Goal: Navigation & Orientation: Go to known website

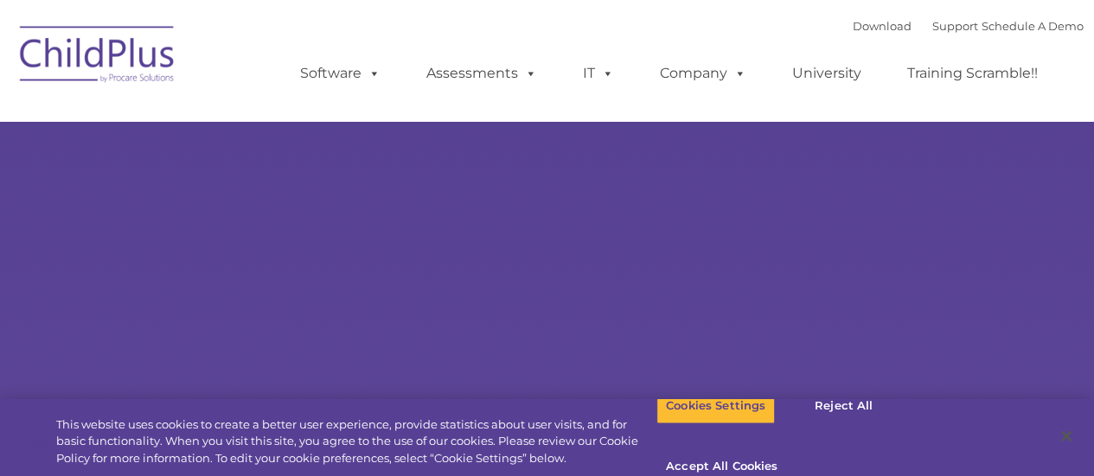
select select "MEDIUM"
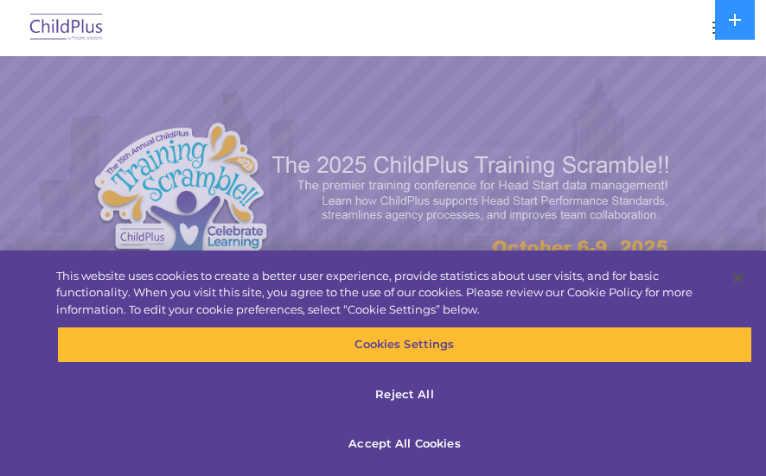
select select "MEDIUM"
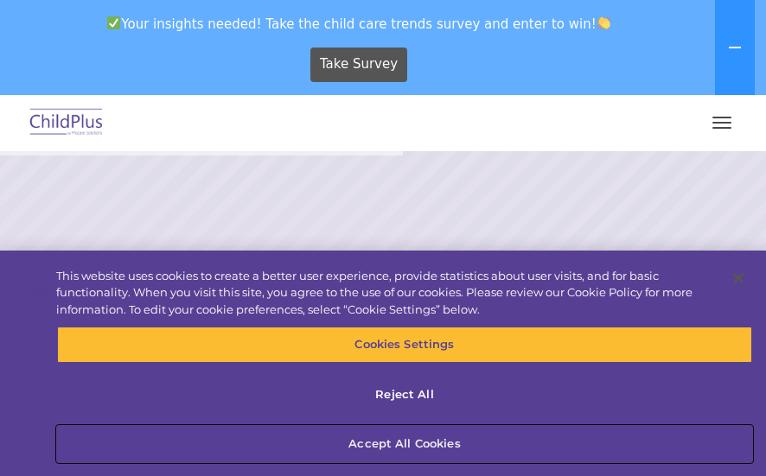
drag, startPoint x: 0, startPoint y: 0, endPoint x: 576, endPoint y: 428, distance: 717.5
click at [576, 428] on button "Accept All Cookies" at bounding box center [404, 444] width 695 height 36
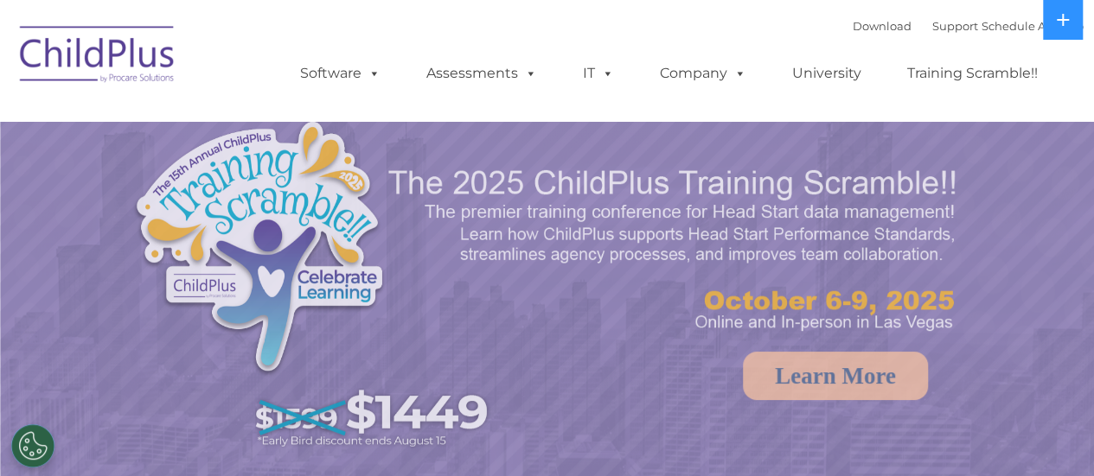
select select "MEDIUM"
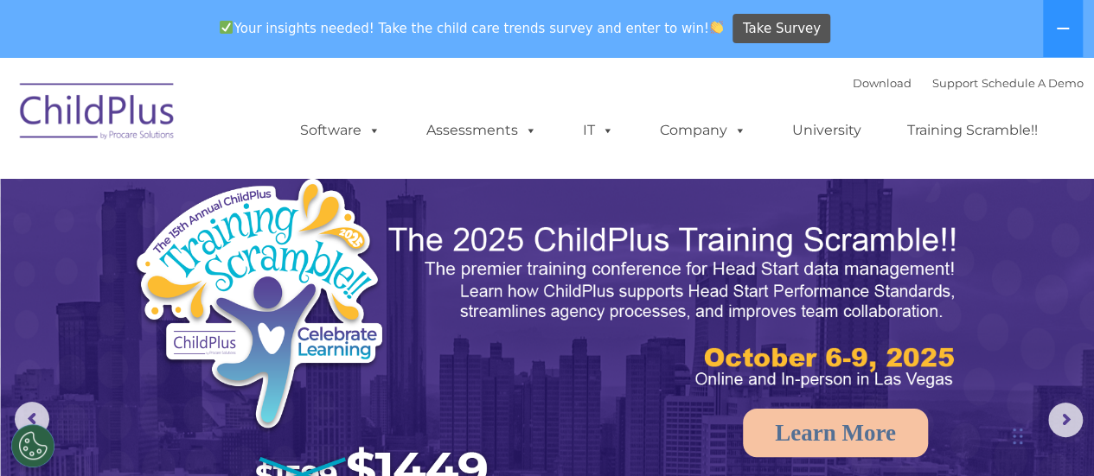
click at [440, 285] on img at bounding box center [675, 307] width 576 height 172
click at [858, 84] on link "Download" at bounding box center [882, 83] width 59 height 14
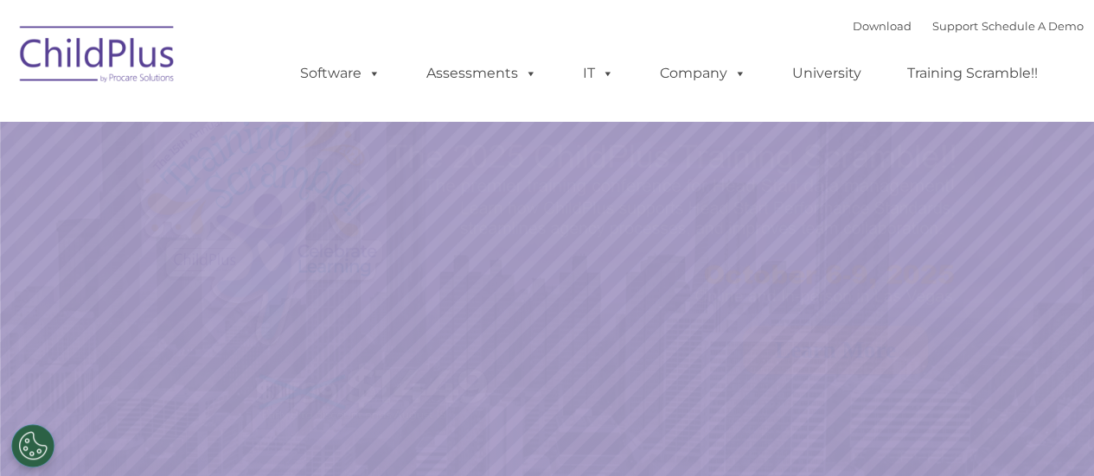
select select "MEDIUM"
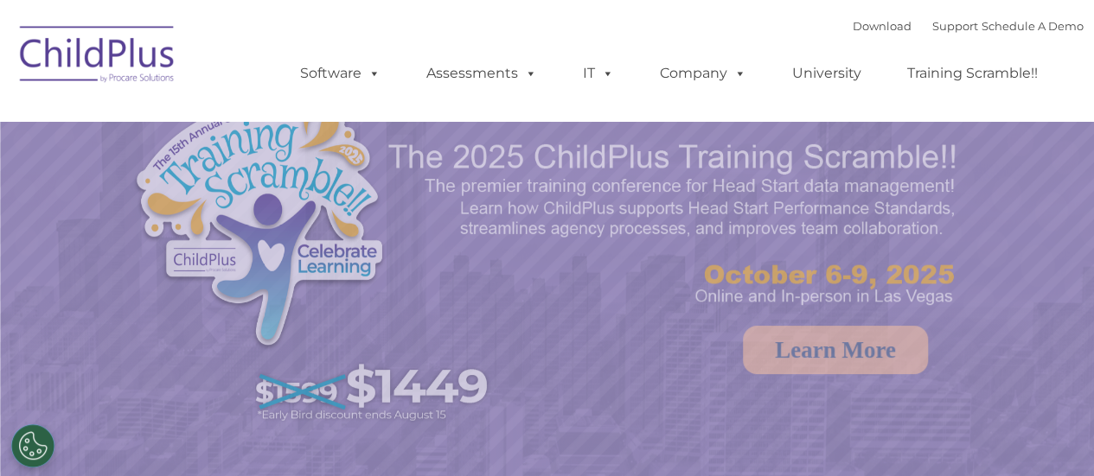
select select "MEDIUM"
